Goal: Task Accomplishment & Management: Use online tool/utility

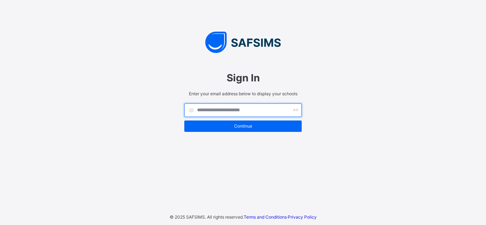
click at [255, 116] on input "text" at bounding box center [242, 111] width 117 height 14
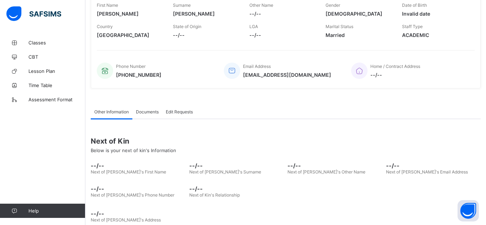
scroll to position [131, 0]
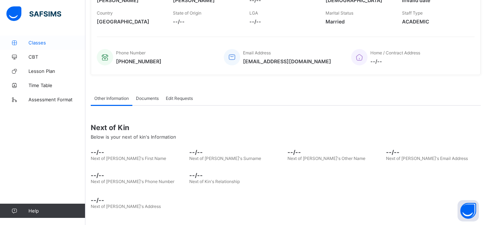
click at [39, 46] on link "Classes" at bounding box center [42, 43] width 85 height 14
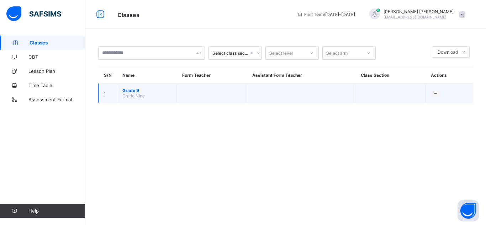
click at [153, 97] on td "Grade 9 Grade Nine" at bounding box center [147, 94] width 60 height 20
click at [141, 94] on span "Grade Nine" at bounding box center [133, 95] width 22 height 5
click at [131, 92] on span "Grade 9" at bounding box center [146, 90] width 49 height 5
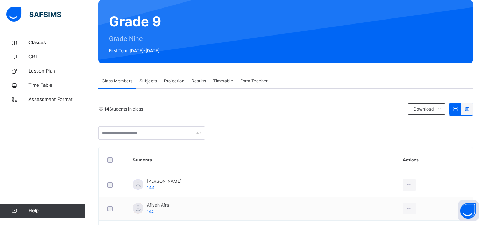
scroll to position [63, 0]
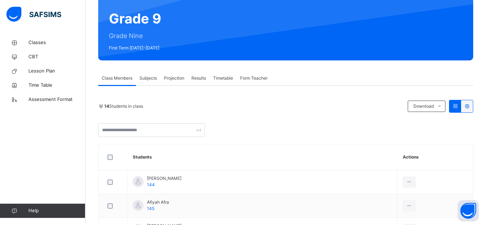
click at [255, 77] on span "Form Teacher" at bounding box center [253, 78] width 27 height 6
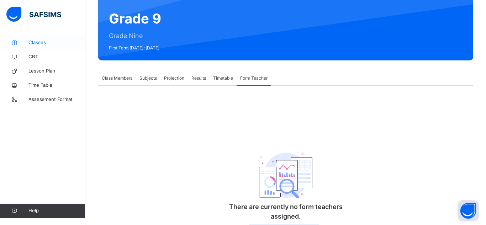
click at [38, 40] on span "Classes" at bounding box center [56, 42] width 57 height 7
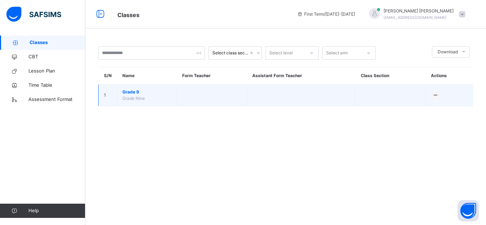
click at [138, 94] on span "Grade 9" at bounding box center [146, 92] width 49 height 6
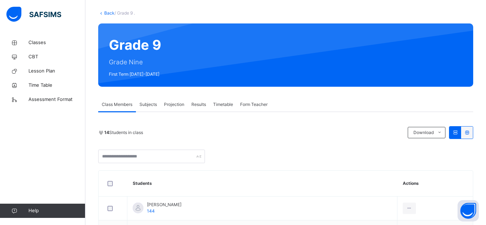
scroll to position [90, 0]
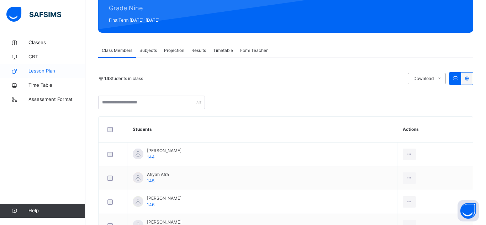
click at [59, 68] on span "Lesson Plan" at bounding box center [56, 71] width 57 height 7
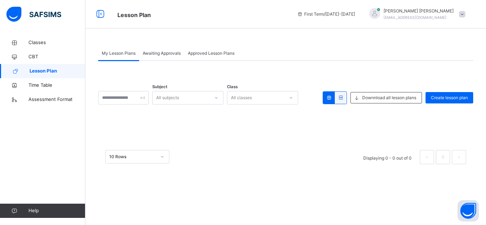
click at [453, 88] on div "Subject All subjects Class All classes Downnload all lesson plans Create lesson…" at bounding box center [285, 116] width 375 height 111
click at [446, 92] on div "Create lesson plan" at bounding box center [449, 97] width 48 height 11
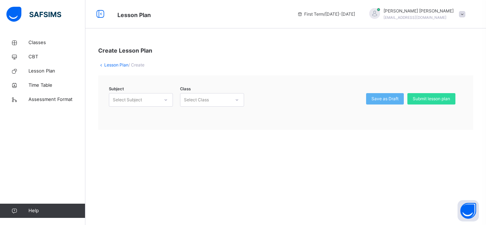
click at [147, 98] on div "Select Subject" at bounding box center [134, 100] width 50 height 11
click at [144, 117] on div "English (105)" at bounding box center [140, 116] width 63 height 12
click at [202, 101] on div "Select Class" at bounding box center [196, 100] width 25 height 14
click at [208, 115] on div "Grade Nine - ." at bounding box center [211, 116] width 63 height 12
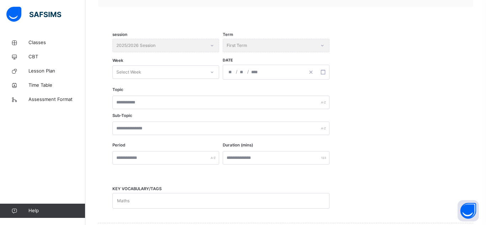
scroll to position [123, 0]
click at [191, 69] on div "Select Week" at bounding box center [159, 72] width 92 height 11
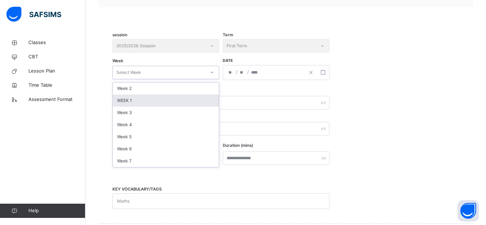
click at [184, 102] on div "WEEK 1" at bounding box center [166, 101] width 106 height 12
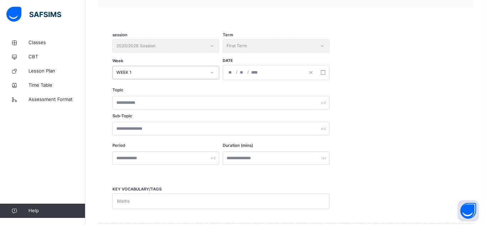
click at [253, 75] on div "/ /" at bounding box center [276, 72] width 107 height 15
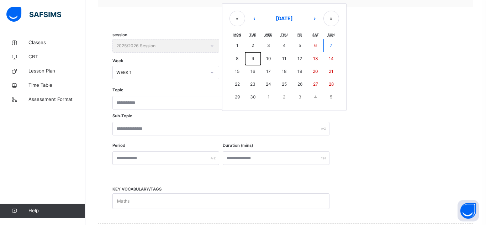
click at [255, 57] on button "9" at bounding box center [253, 58] width 16 height 13
type input "**********"
type input "*"
type input "****"
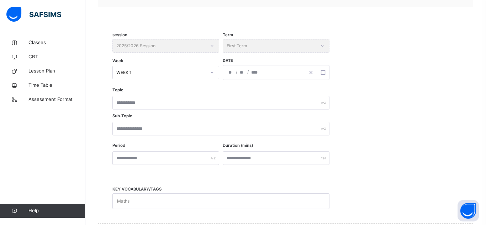
click at [279, 73] on div "**********" at bounding box center [264, 72] width 82 height 14
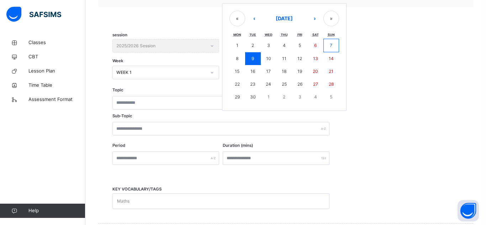
click at [352, 82] on div "**********" at bounding box center [285, 64] width 346 height 50
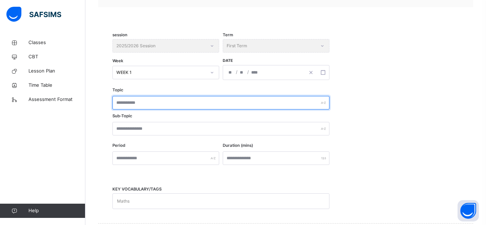
click at [283, 101] on input "text" at bounding box center [220, 103] width 217 height 14
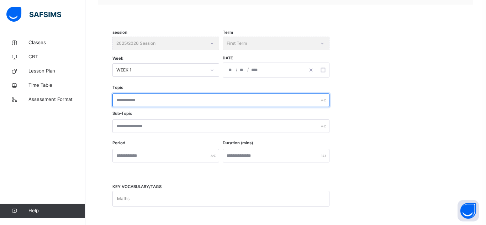
scroll to position [127, 0]
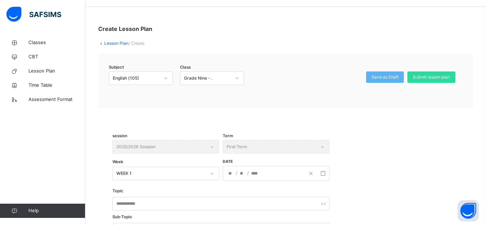
scroll to position [25, 0]
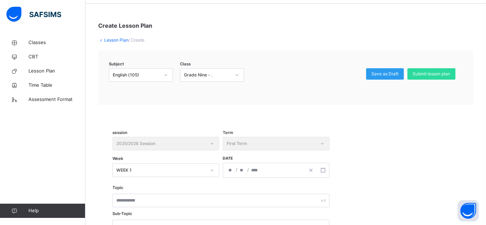
click at [392, 73] on span "Save as Draft" at bounding box center [384, 74] width 27 height 6
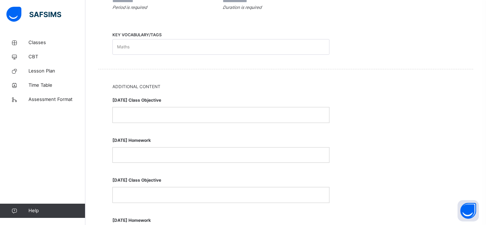
scroll to position [265, 0]
